Goal: Feedback & Contribution: Submit feedback/report problem

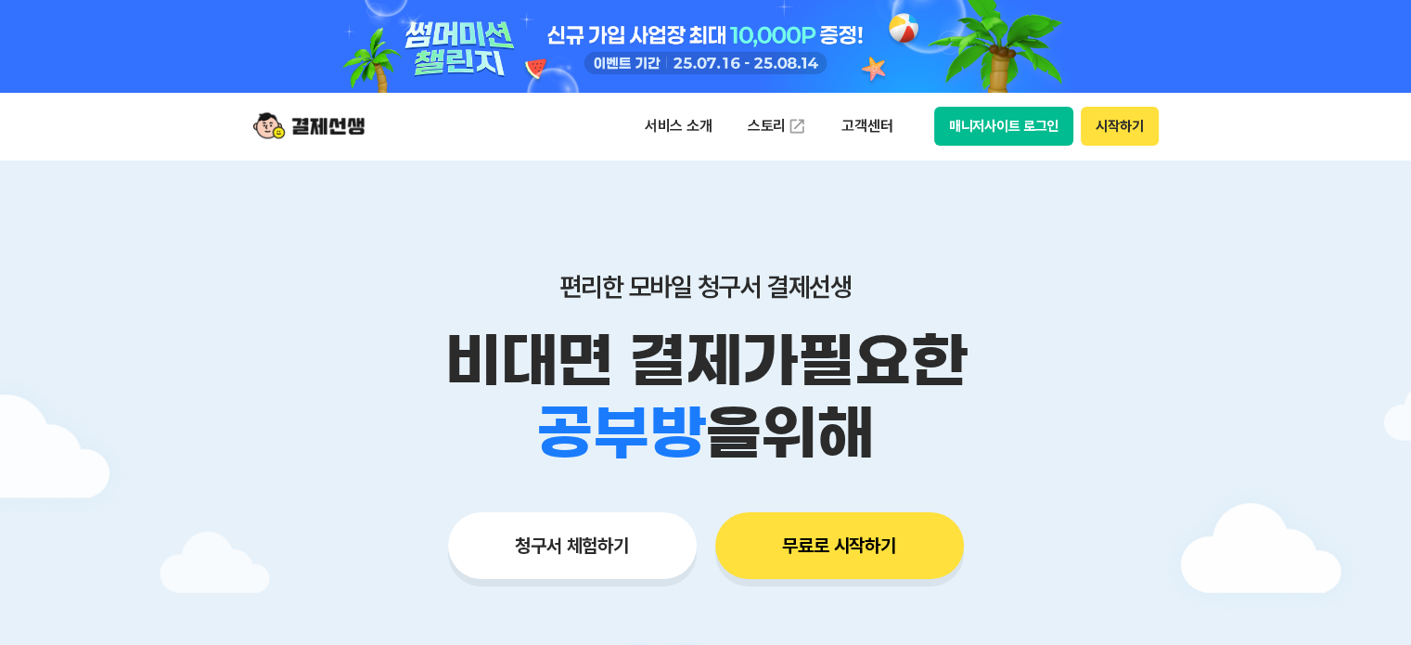
click at [1023, 128] on button "매니저사이트 로그인" at bounding box center [1004, 126] width 140 height 39
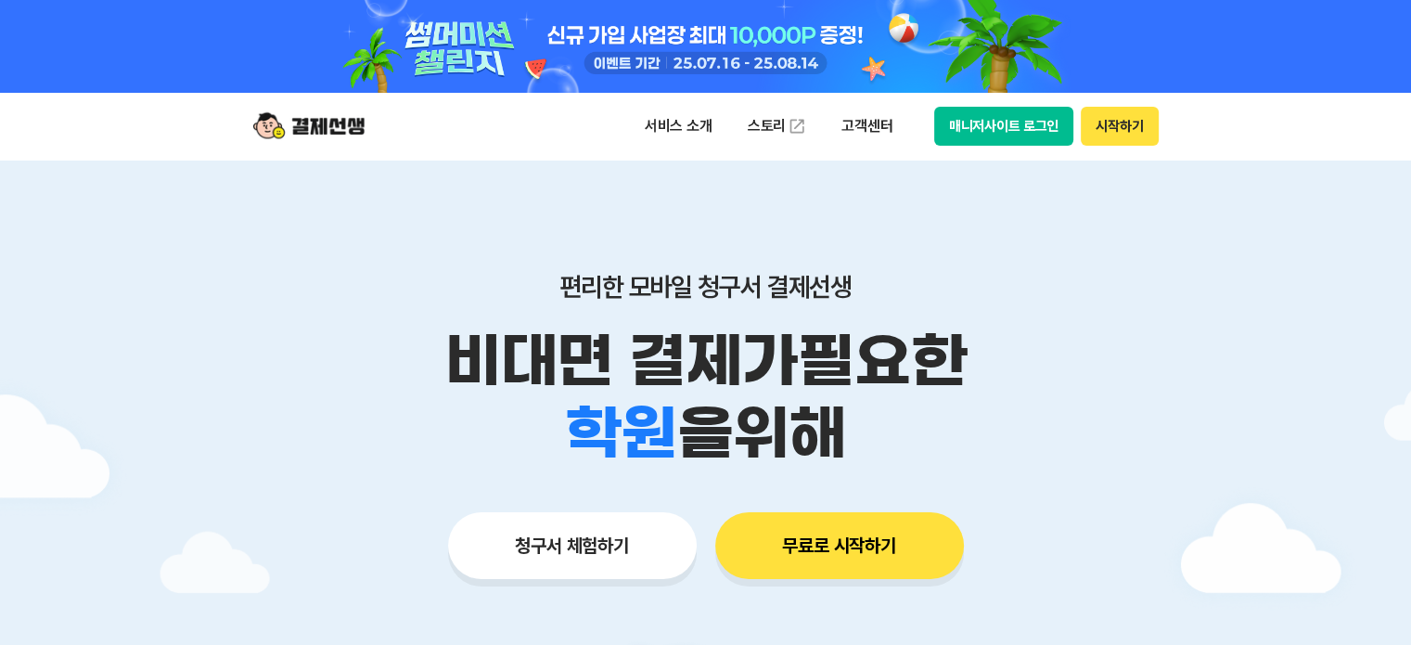
click at [973, 127] on button "매니저사이트 로그인" at bounding box center [1004, 126] width 140 height 39
click at [998, 122] on button "매니저사이트 로그인" at bounding box center [1004, 126] width 140 height 39
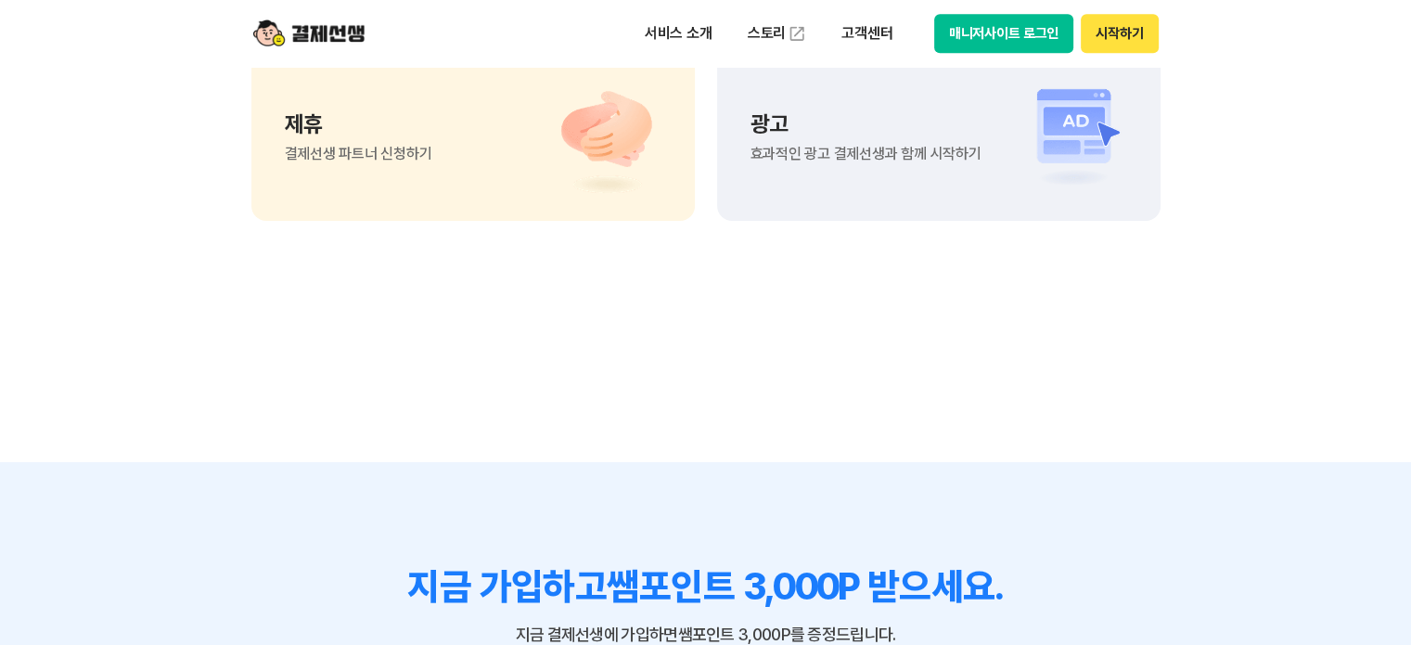
scroll to position [15712, 0]
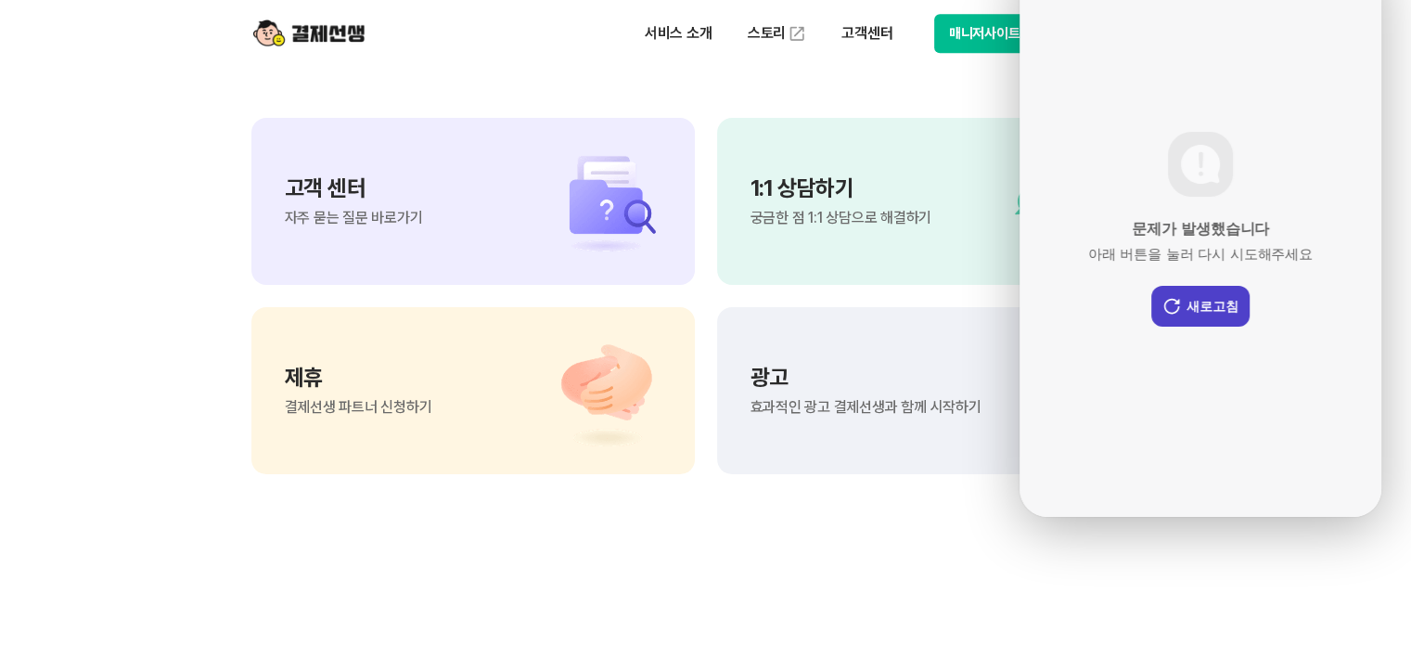
click at [1215, 286] on button "새로고침" at bounding box center [1201, 306] width 98 height 41
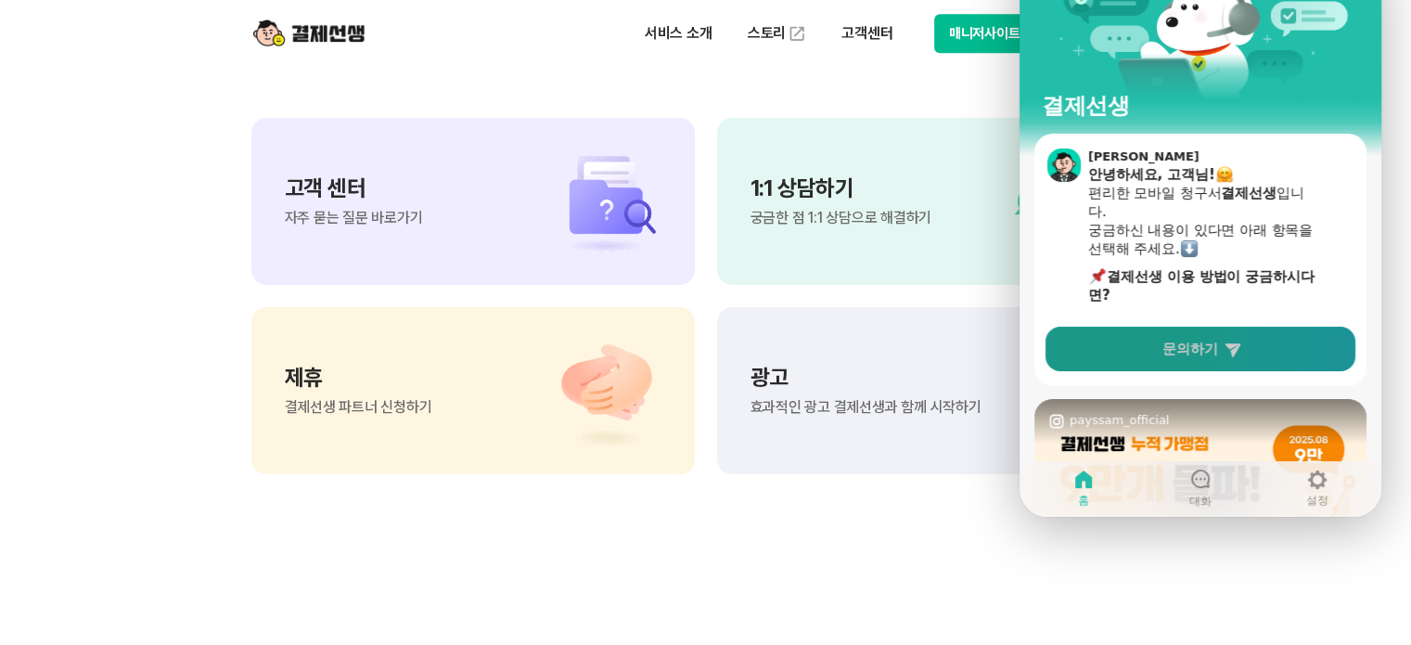
click at [1207, 341] on span "문의하기" at bounding box center [1191, 349] width 56 height 19
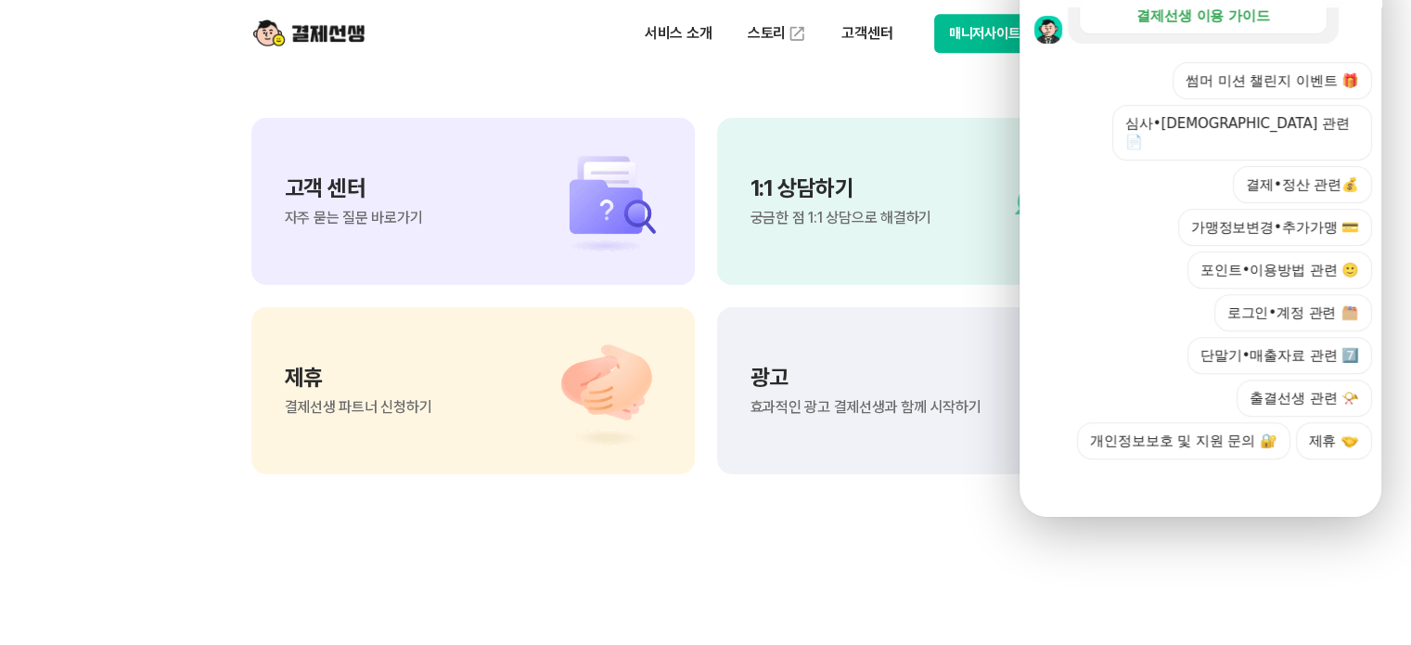
scroll to position [475, 0]
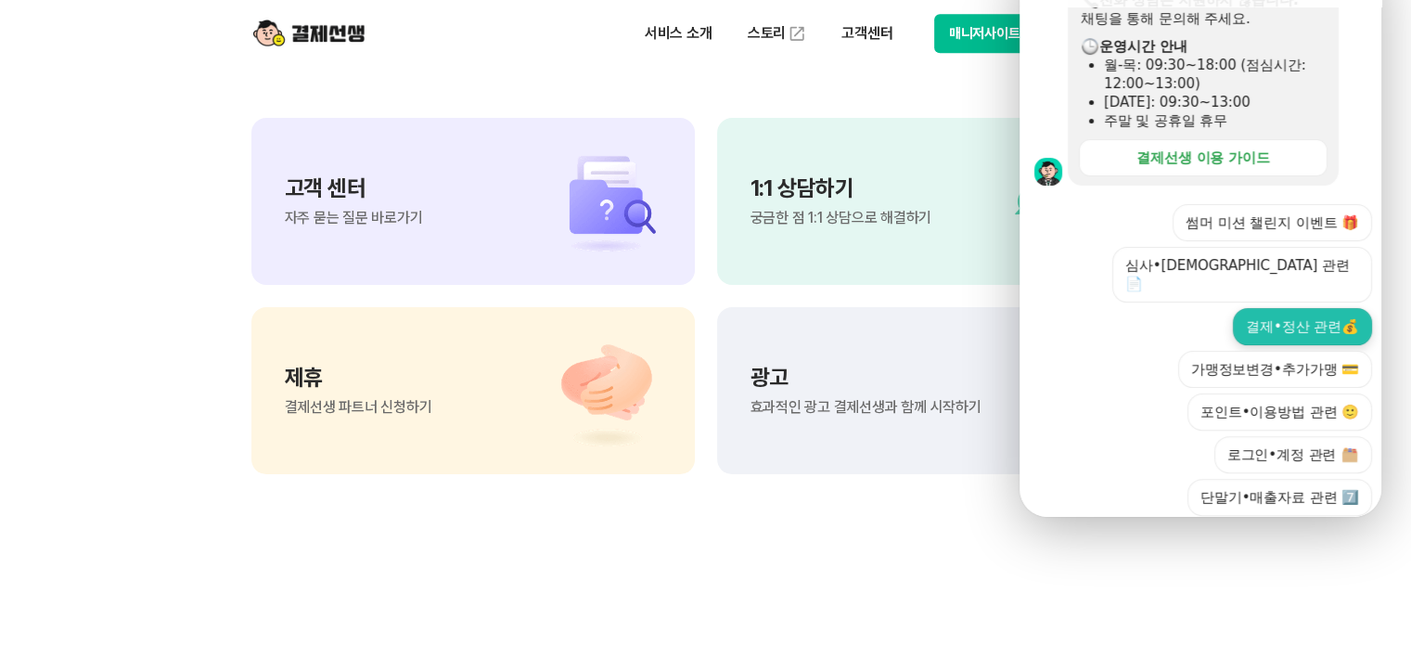
click at [1298, 308] on button "결제•정산 관련💰" at bounding box center [1302, 326] width 139 height 37
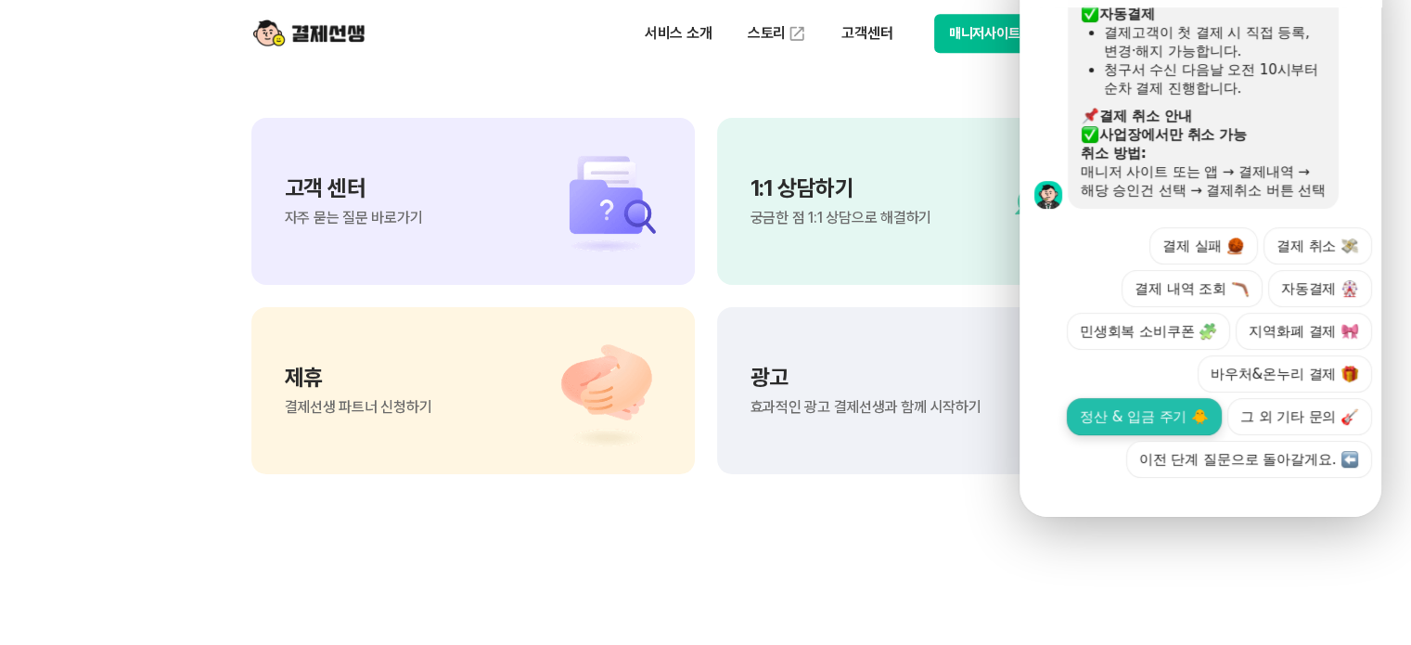
scroll to position [1246, 0]
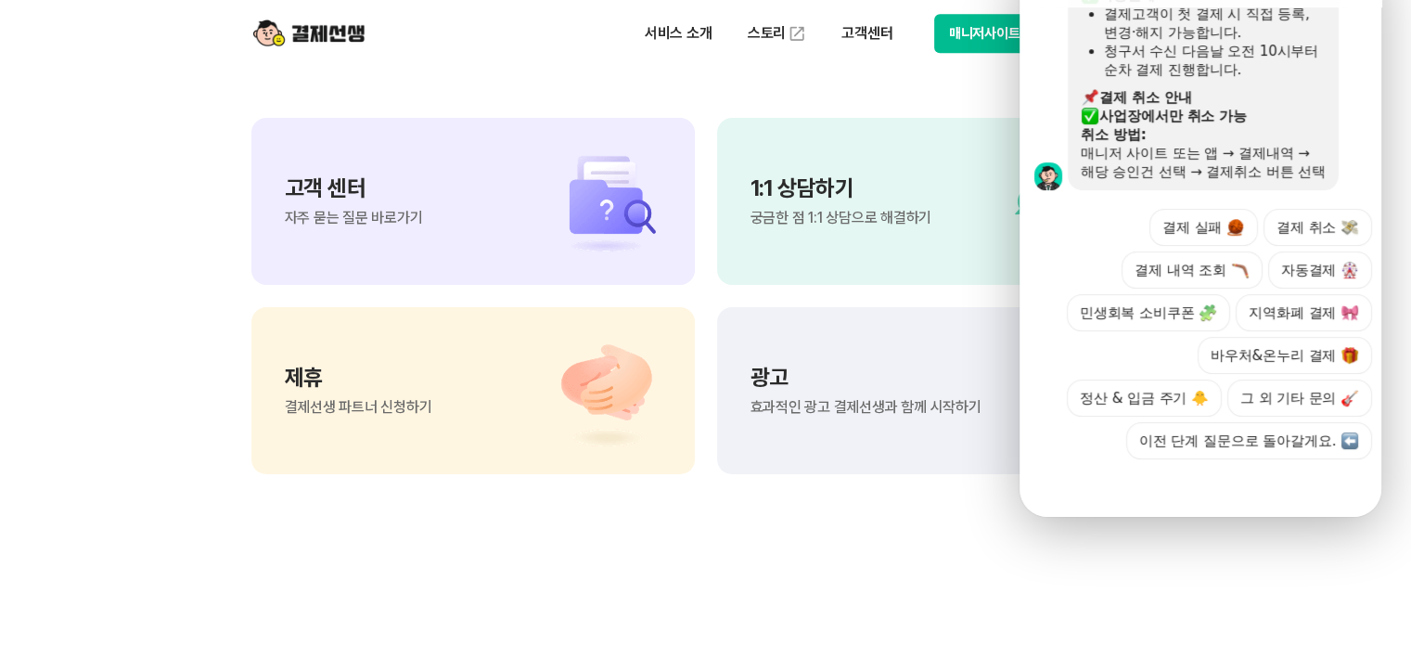
click at [1296, 380] on button "그 외 기타 문의" at bounding box center [1300, 398] width 145 height 37
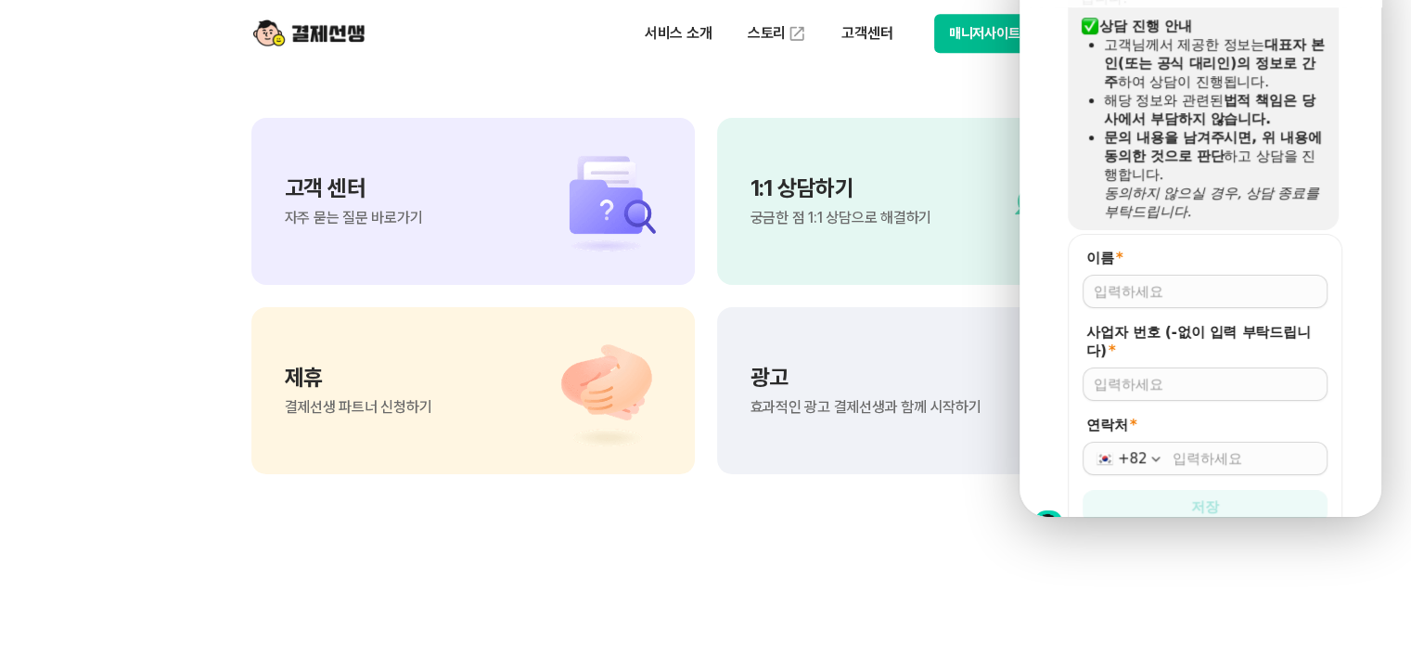
scroll to position [1598, 0]
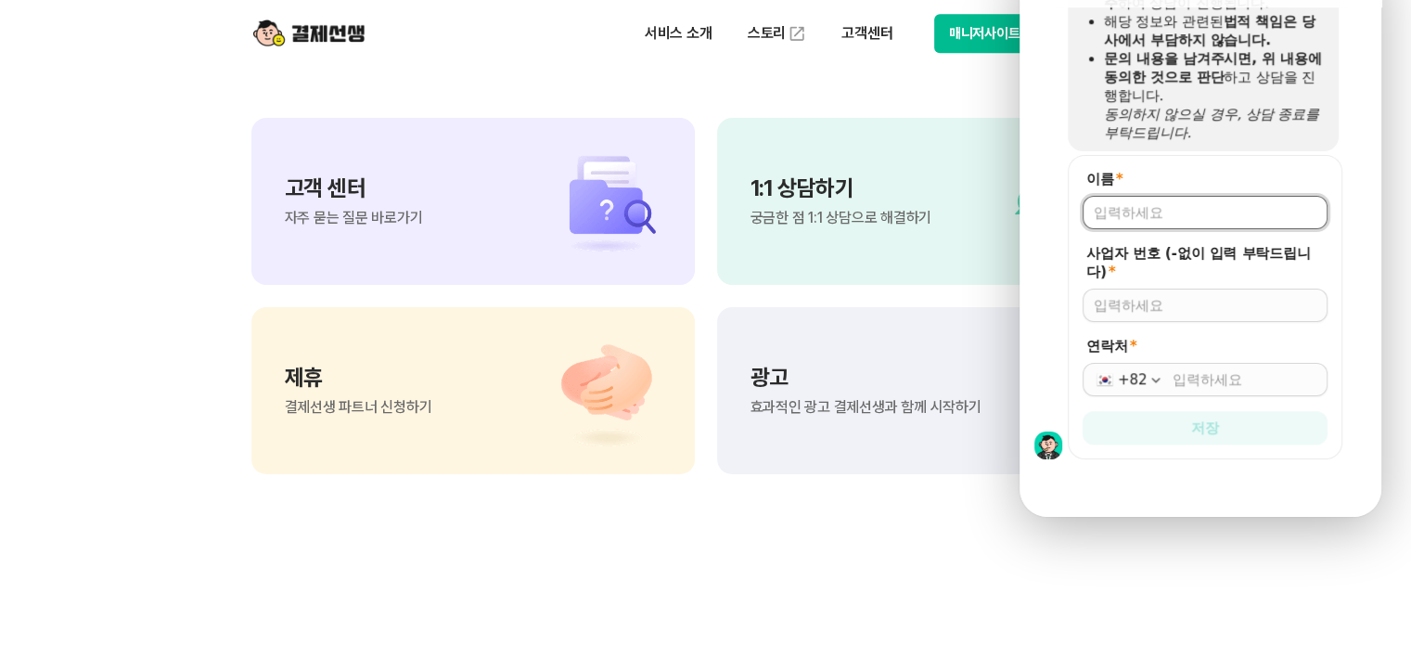
click at [1181, 203] on input "이름 *" at bounding box center [1205, 212] width 223 height 19
type input "[PERSON_NAME]"
click at [1187, 296] on input "사업자 번호 (-없이 입력 부탁드립니다) *" at bounding box center [1205, 305] width 223 height 19
click at [1139, 296] on input "사업자 번호 (-없이 입력 부탁드립니다) *" at bounding box center [1205, 305] width 223 height 19
click at [1137, 296] on input "사업자 번호 (-없이 입력 부탁드립니다) *" at bounding box center [1205, 305] width 223 height 19
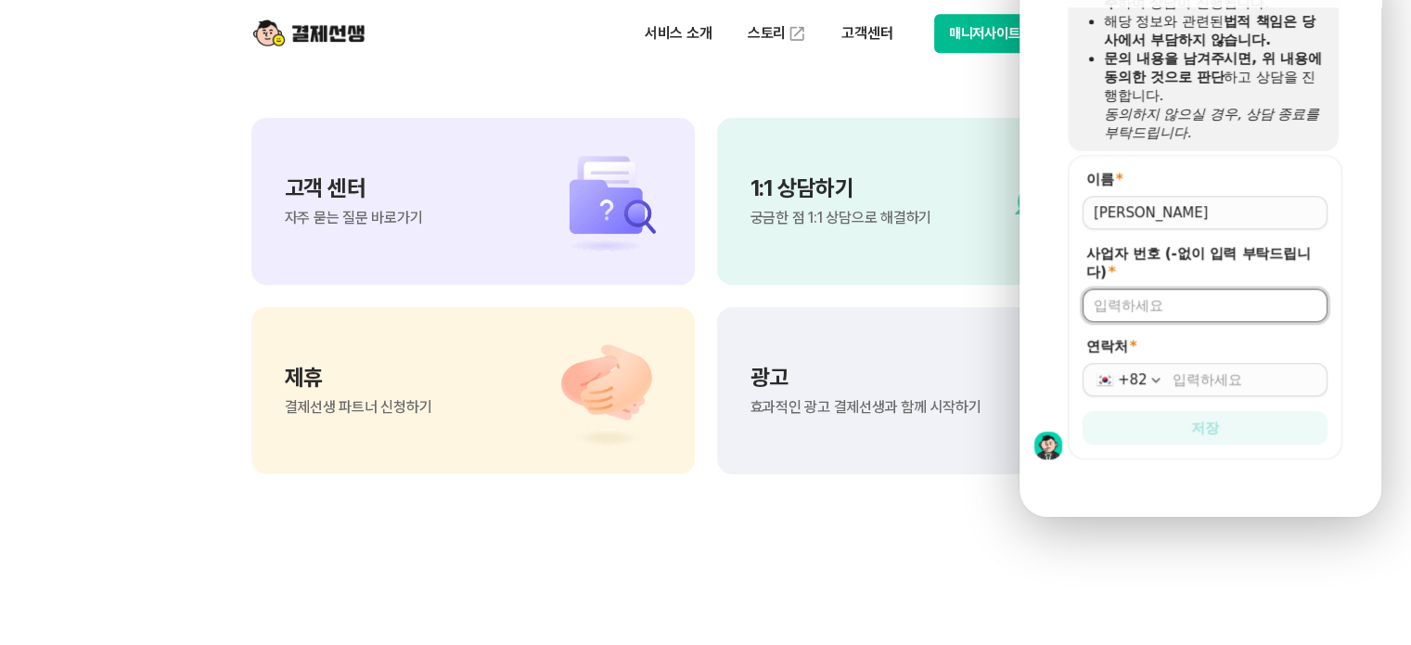
paste input "[PHONE_NUMBER]"
click at [1144, 296] on input "[PHONE_NUMBER]" at bounding box center [1205, 305] width 223 height 19
click at [1123, 296] on input "762-9701261" at bounding box center [1205, 305] width 223 height 19
type input "7629701261"
click at [1185, 370] on input "연락처 *" at bounding box center [1245, 379] width 144 height 19
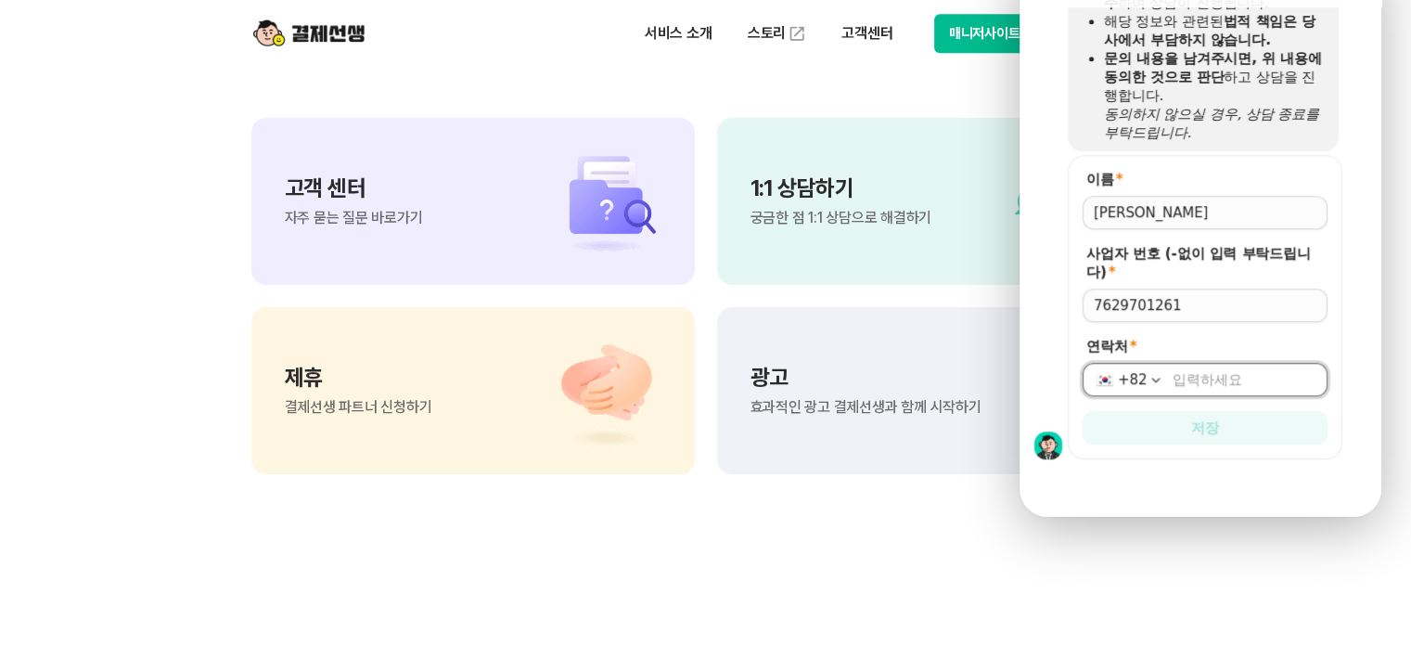
paste input "[PHONE_NUMBER]"
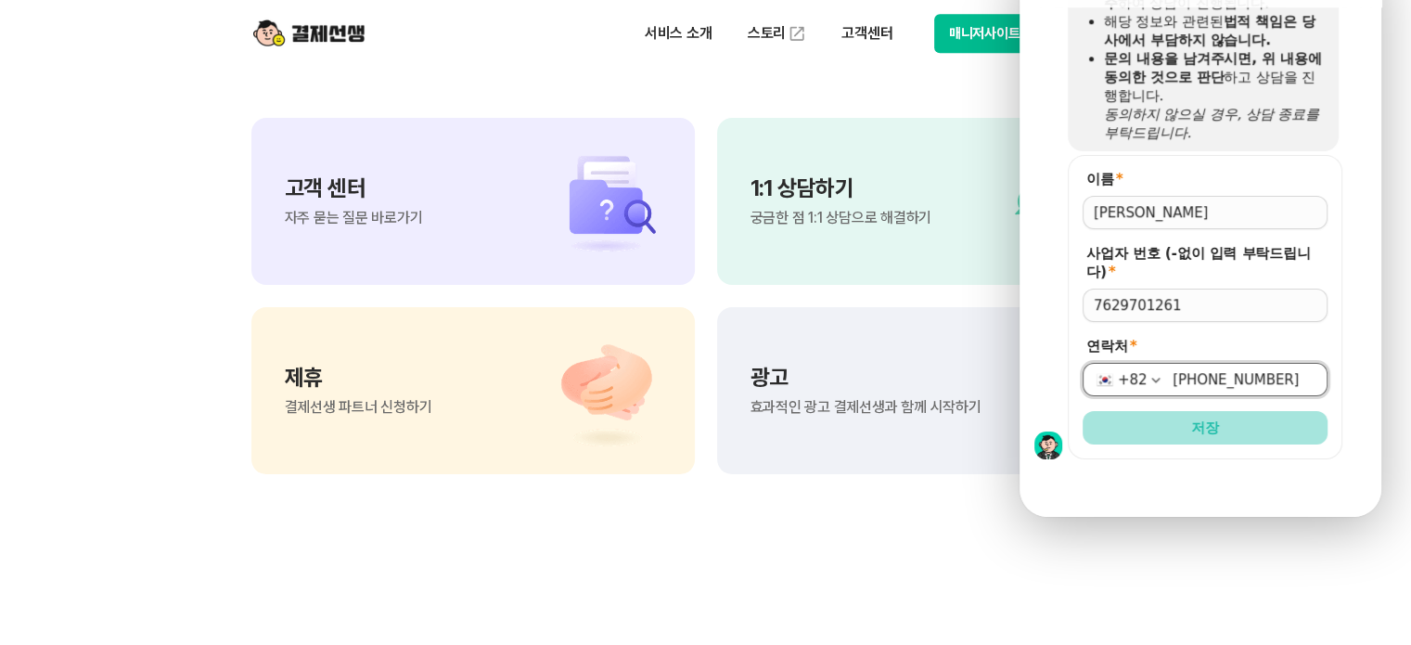
type input "[PHONE_NUMBER]"
click at [1221, 411] on button "저장" at bounding box center [1205, 427] width 245 height 33
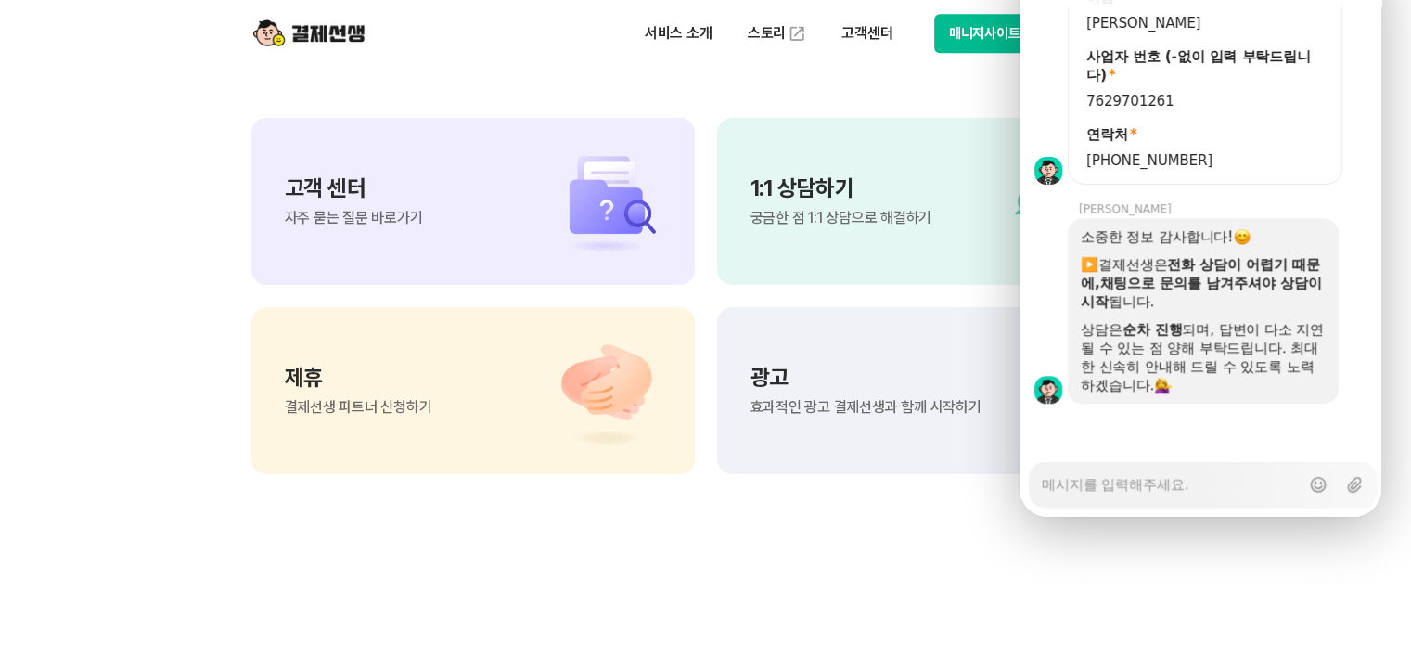
scroll to position [1780, 0]
click at [1140, 462] on textarea "Messenger Input Textarea" at bounding box center [1171, 478] width 258 height 32
type textarea "x"
type textarea "w"
type textarea "x"
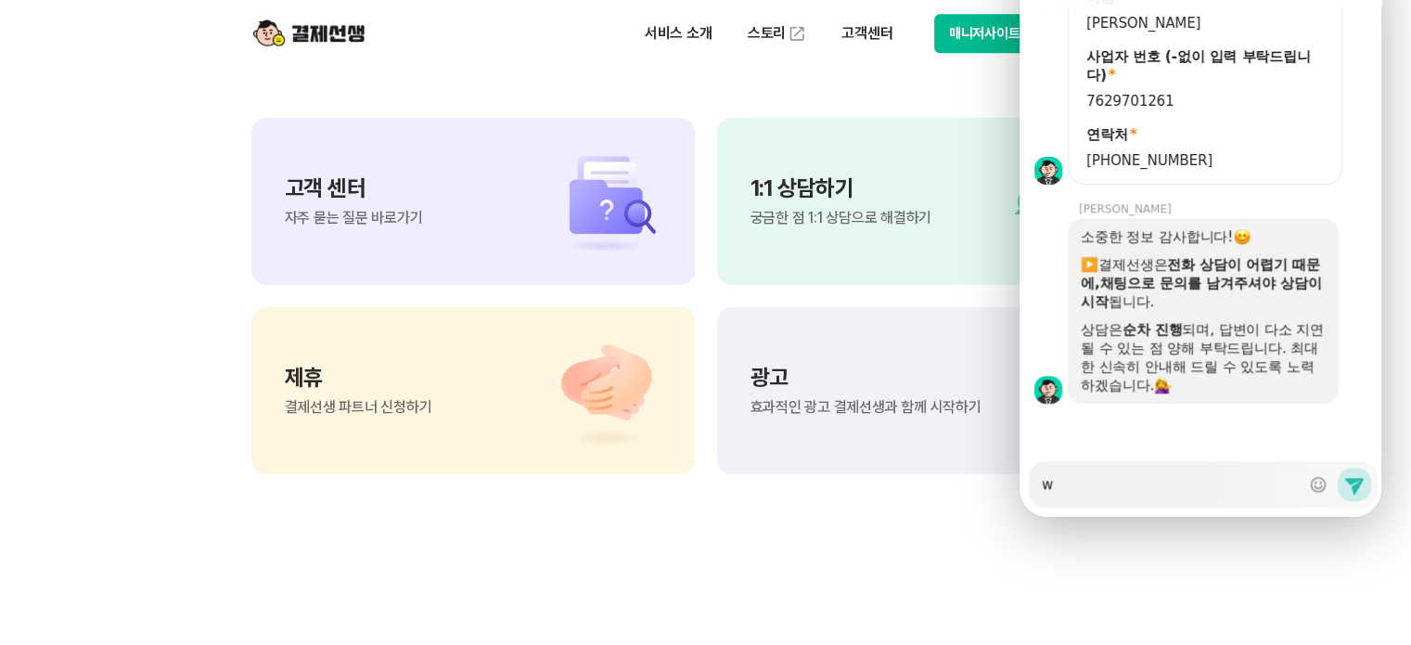
type textarea "wj"
type textarea "x"
type textarea "wjg"
type textarea "x"
type textarea "wjgm"
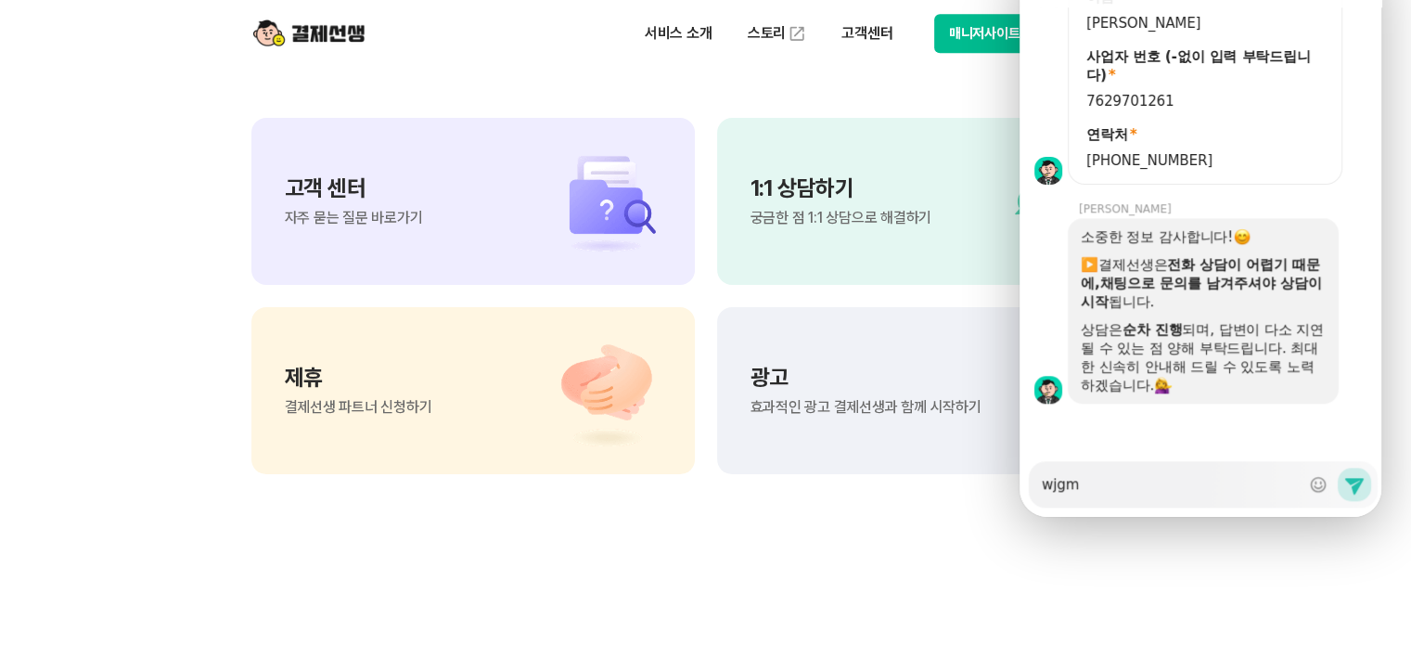
type textarea "x"
type textarea "wjgml"
type textarea "x"
type textarea "wjgmlr"
type textarea "x"
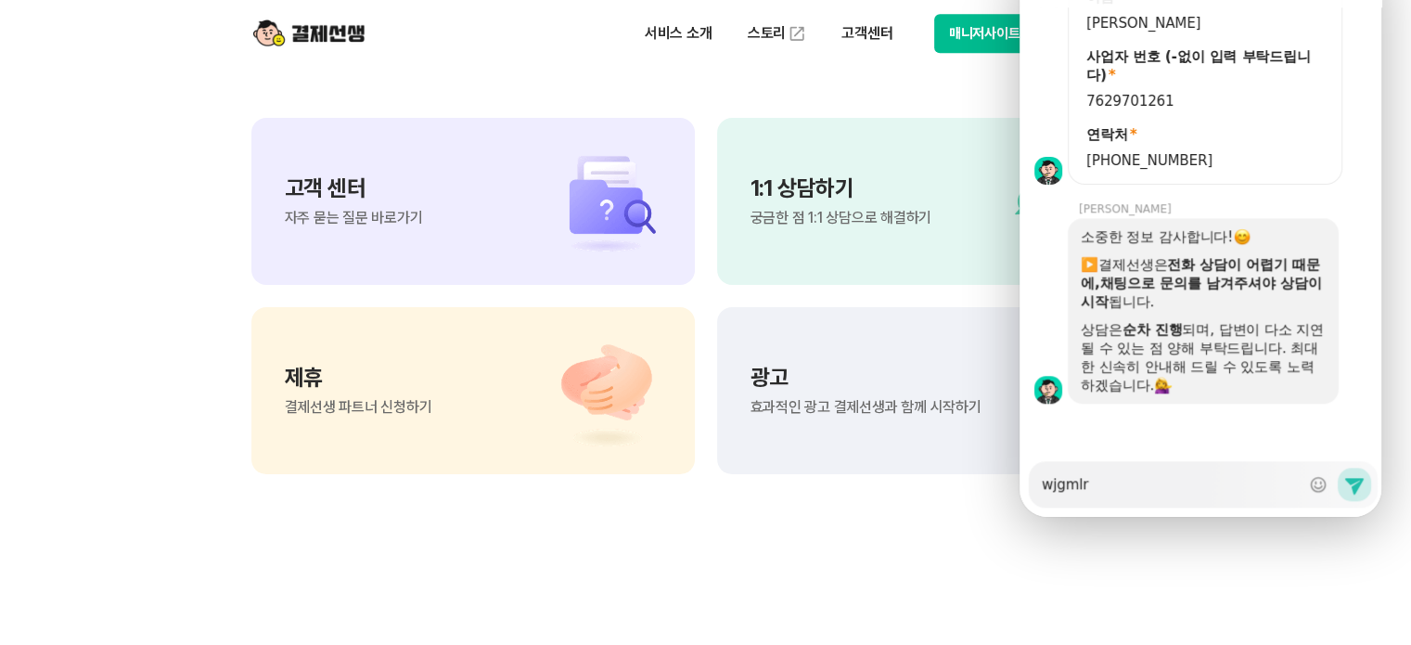
type textarea "wjgmlrk"
type textarea "x"
type textarea "wjgmlrk"
type textarea "x"
type textarea "wjgmlrk"
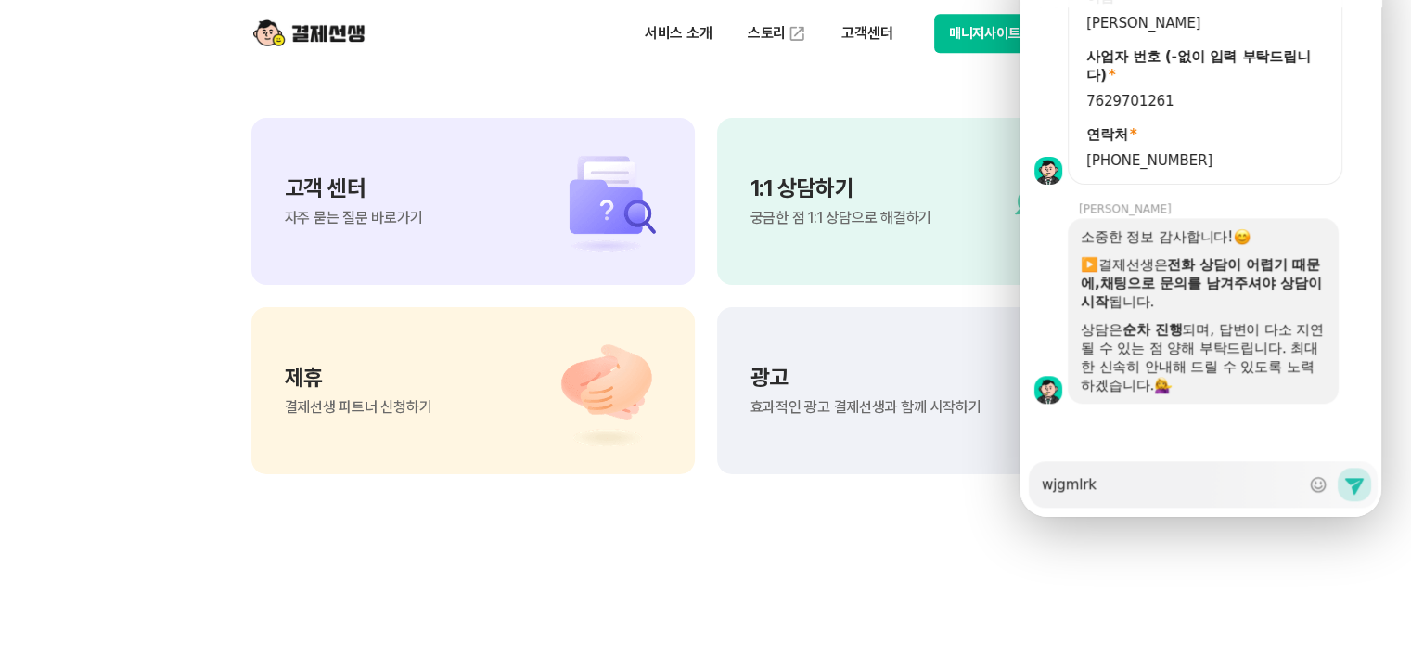
type textarea "x"
type textarea "wjgmlr"
type textarea "x"
type textarea "wjgml"
type textarea "x"
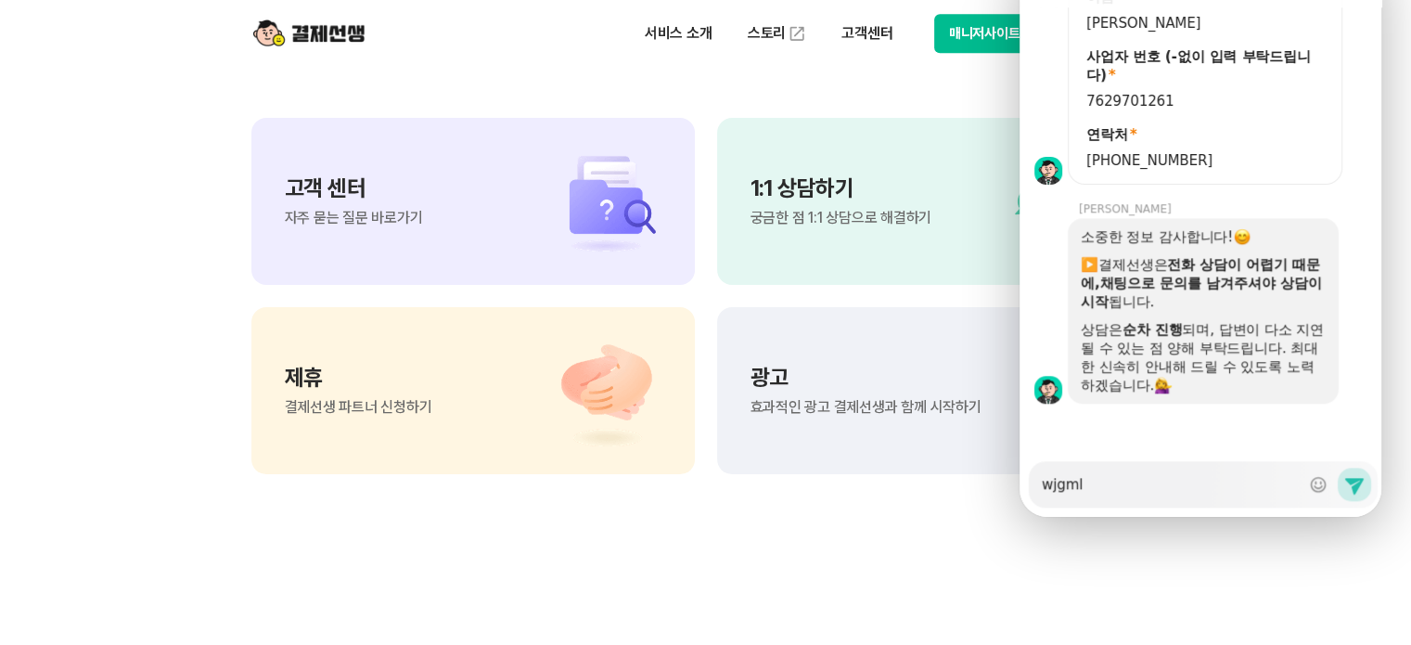
type textarea "wjgm"
type textarea "x"
type textarea "wjg"
type textarea "x"
type textarea "wj"
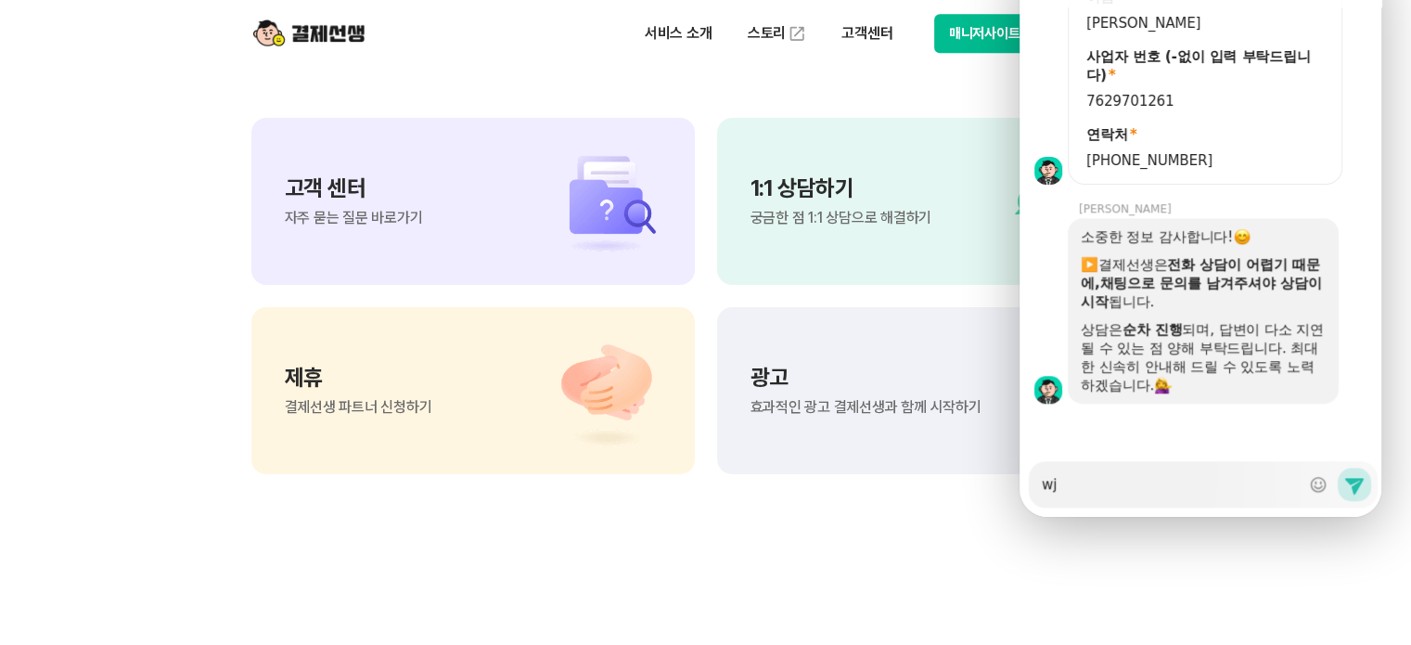
type textarea "x"
type textarea "w"
type textarea "x"
type textarea "ㅈ"
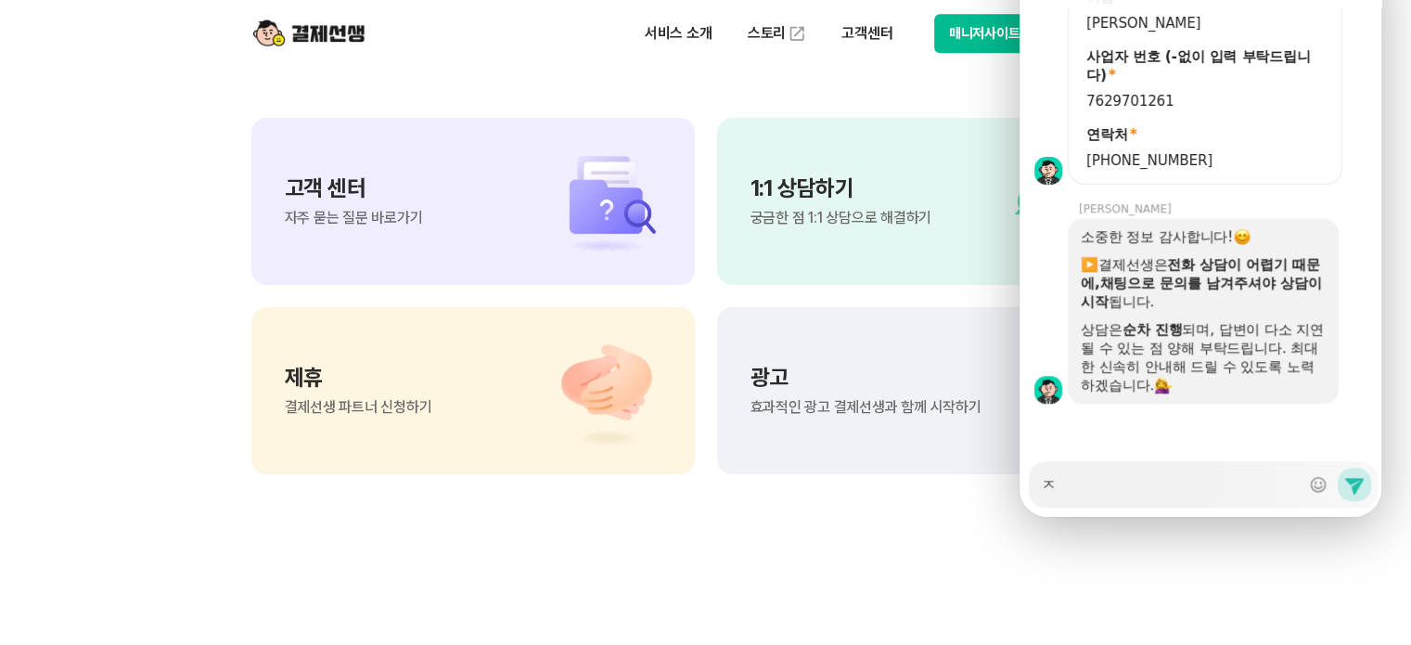
type textarea "x"
type textarea "저"
type textarea "x"
type textarea "젛"
type textarea "x"
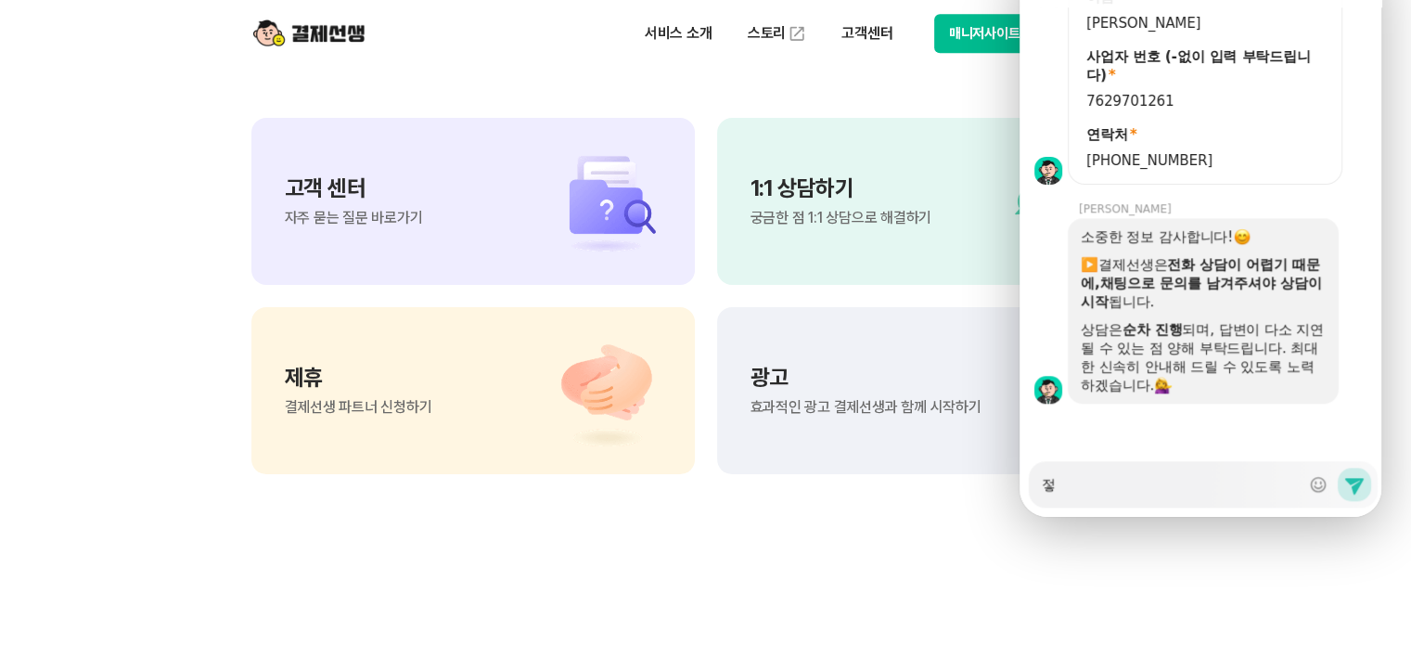
type textarea "저흐"
type textarea "x"
type textarea "저희"
type textarea "x"
type textarea "저흭"
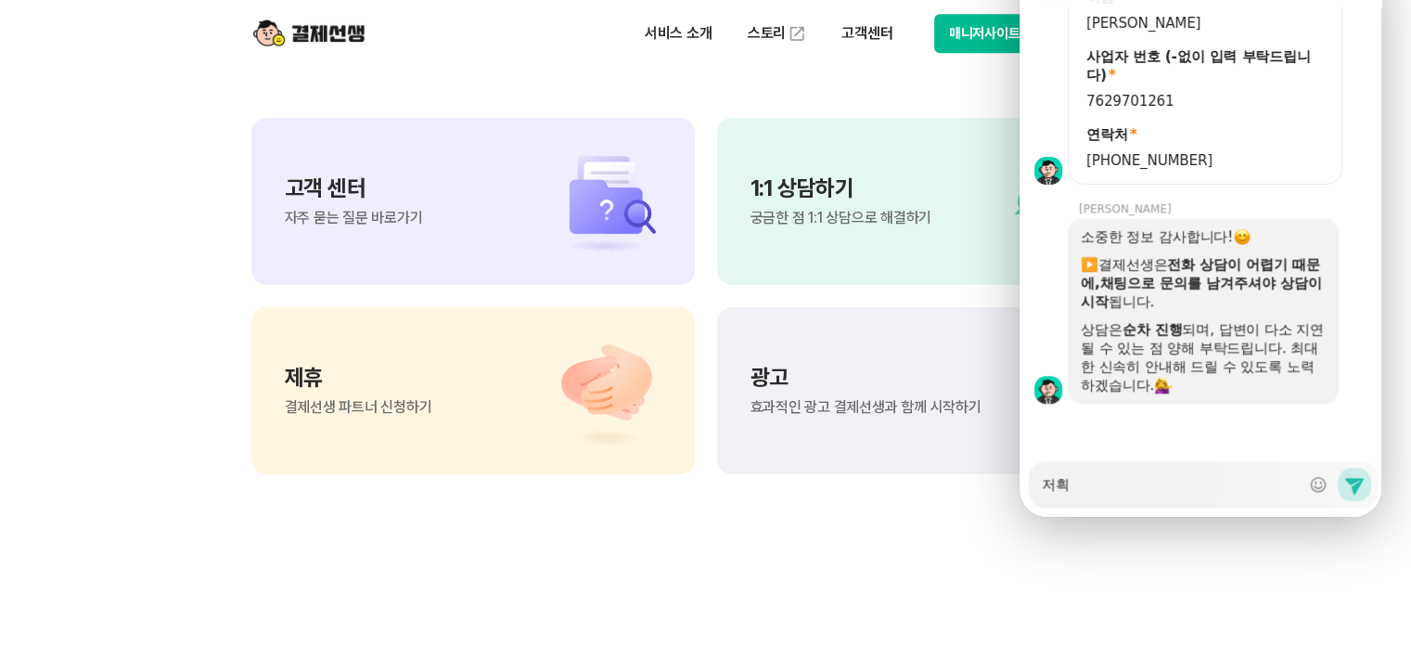
type textarea "x"
type textarea "저희가"
type textarea "x"
type textarea "저희가"
type textarea "x"
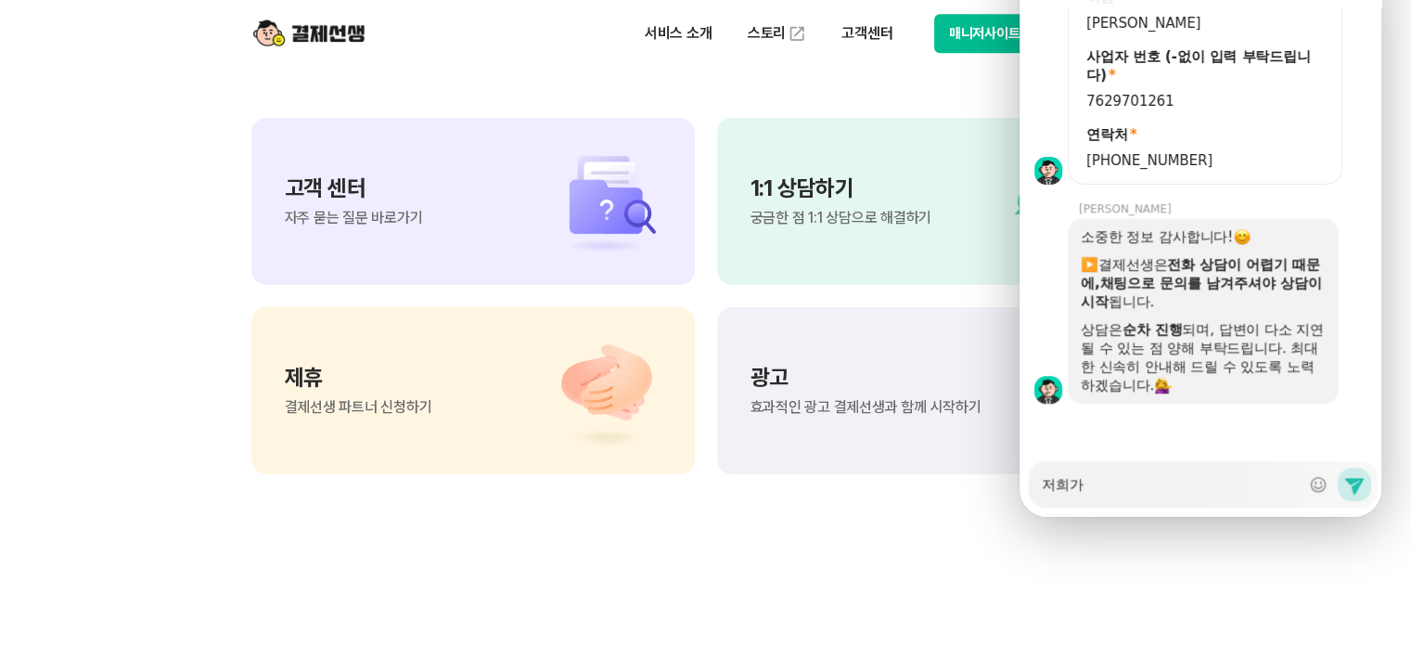
type textarea "저희가 ㅈ"
type textarea "x"
type textarea "저희가 지"
type textarea "x"
type textarea "저희가 직"
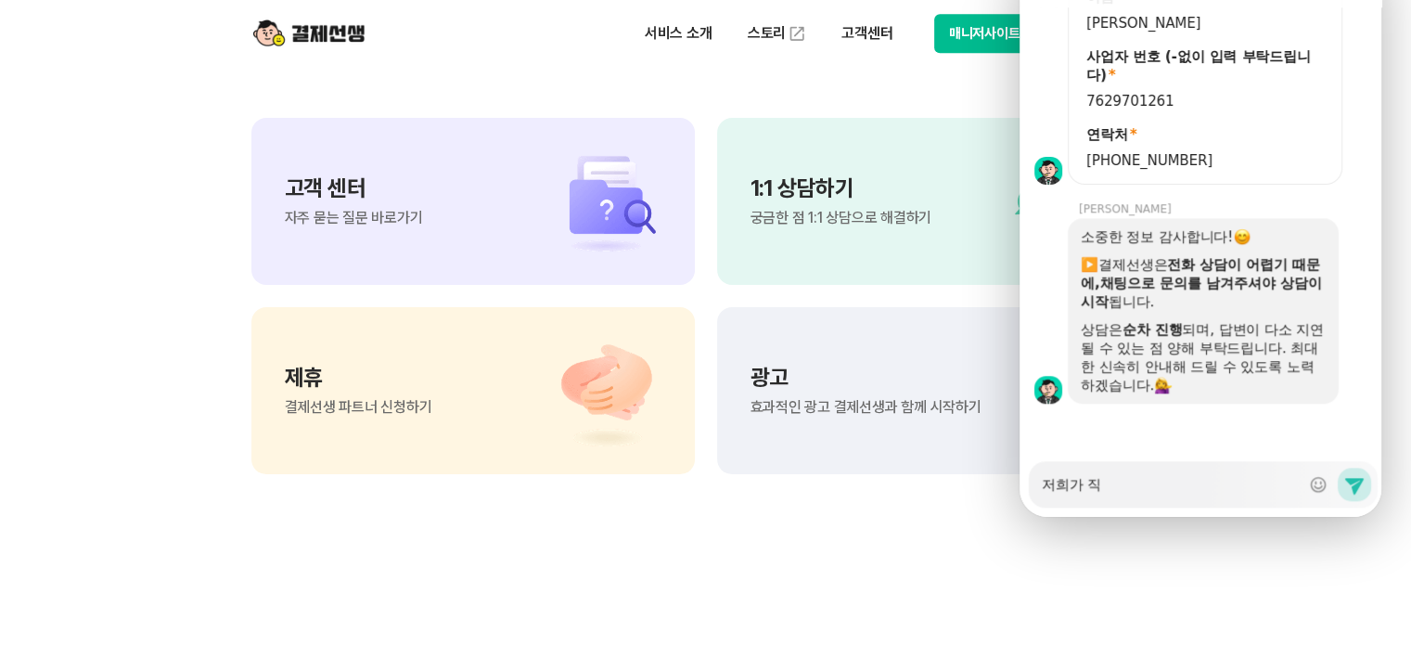
type textarea "x"
type textarea "저희가 지그"
type textarea "x"
type textarea "저희가 지금"
type textarea "x"
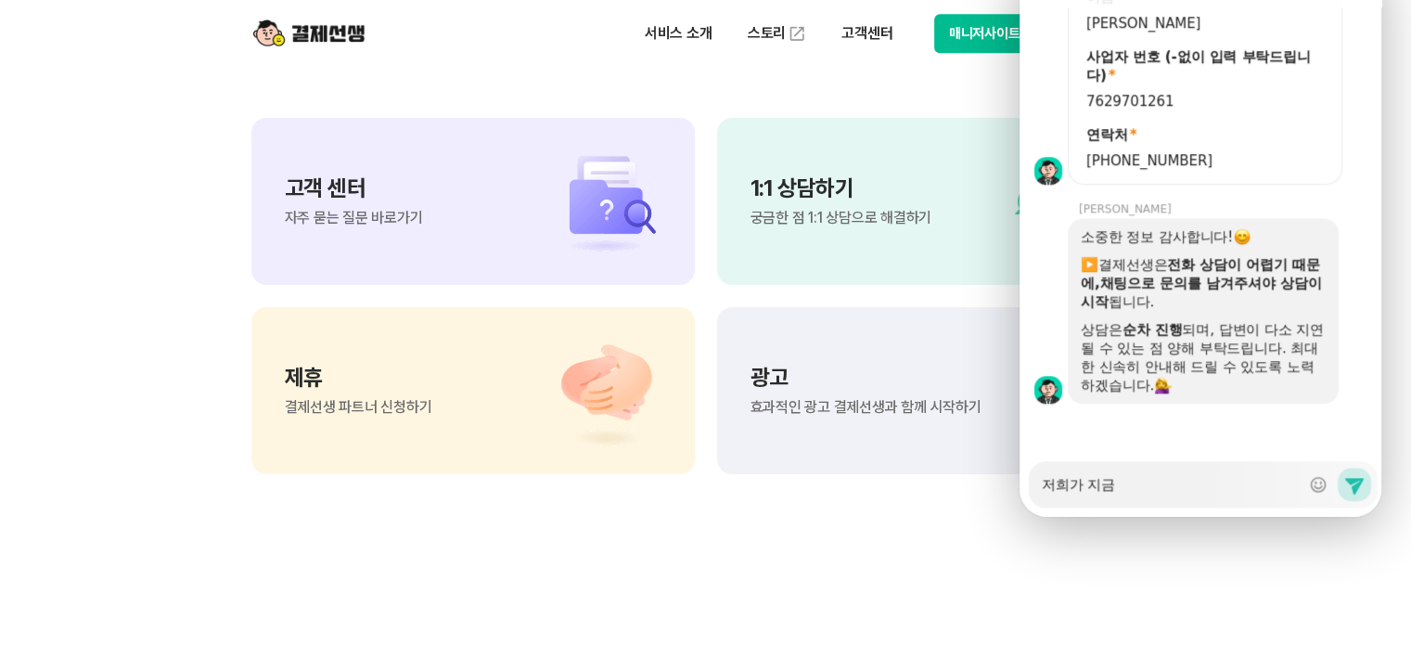
type textarea "저희가 지금"
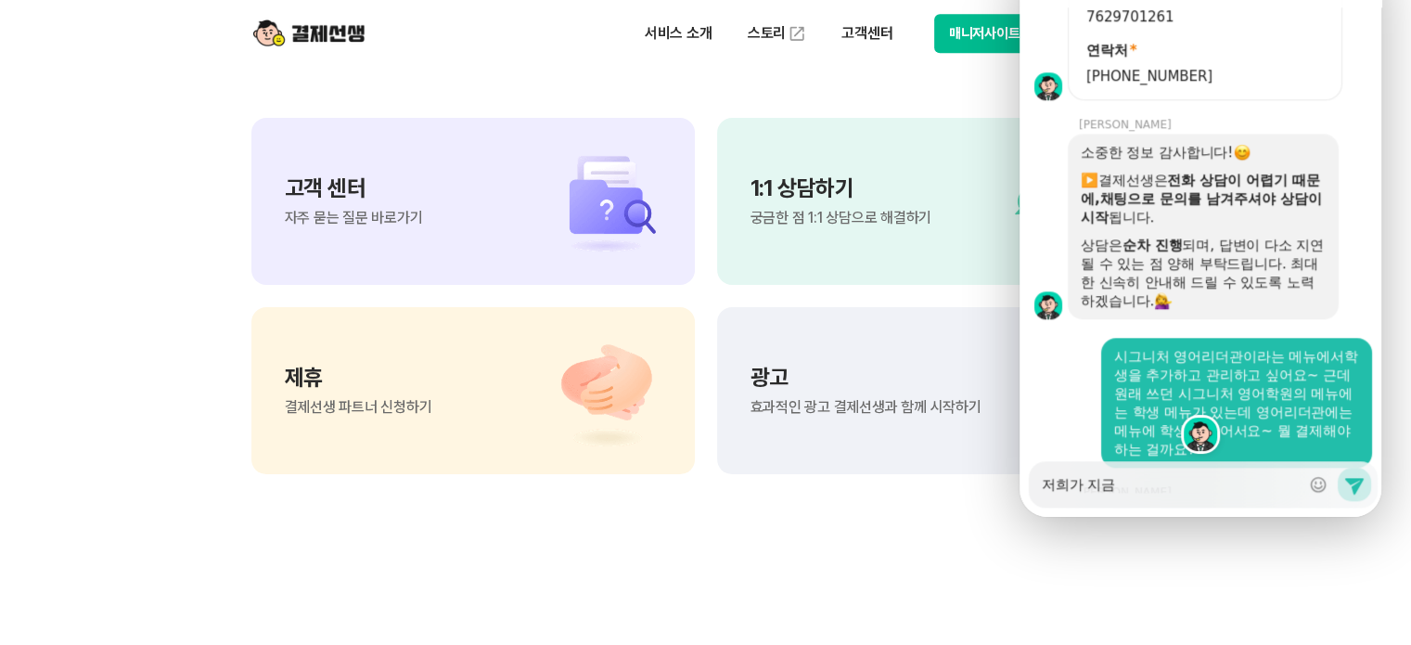
type textarea "x"
